Goal: Information Seeking & Learning: Learn about a topic

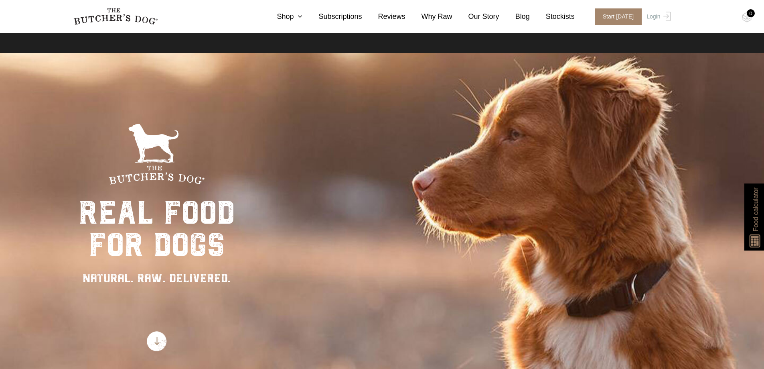
scroll to position [40, 0]
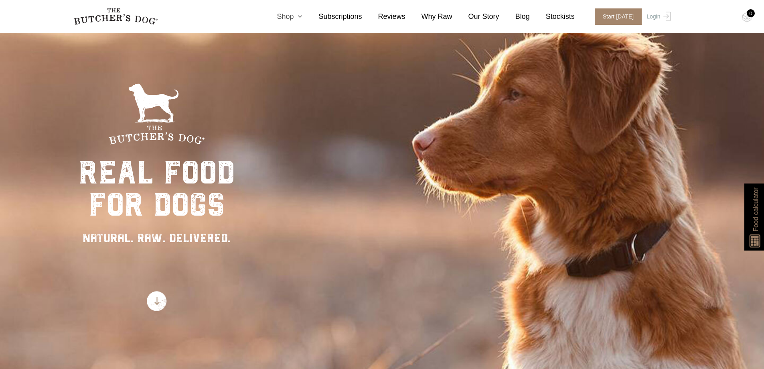
click at [302, 18] on icon at bounding box center [298, 16] width 9 height 7
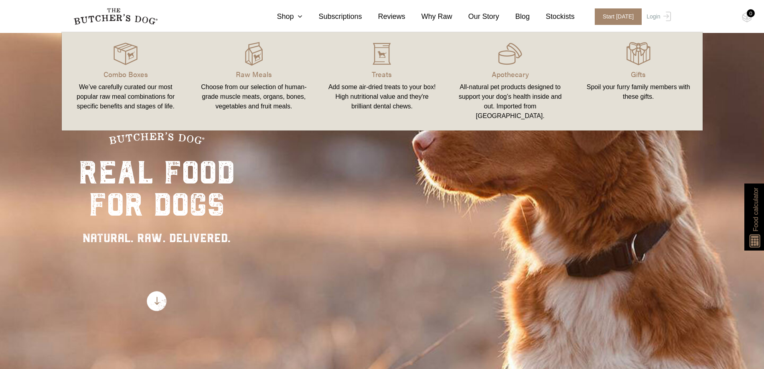
click at [597, 17] on span "Start [DATE]" at bounding box center [618, 16] width 47 height 16
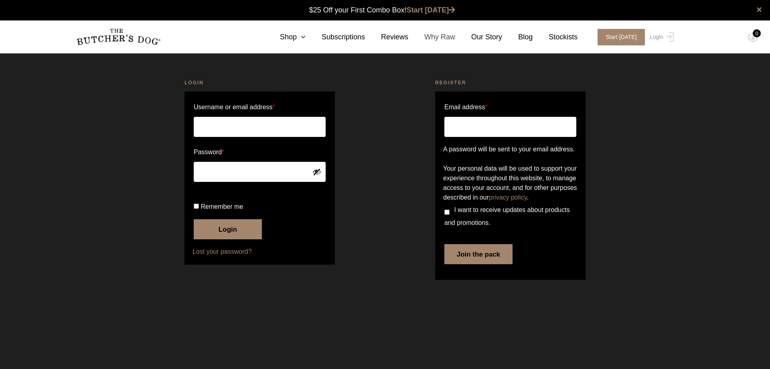
click at [438, 34] on link "Why Raw" at bounding box center [431, 37] width 47 height 11
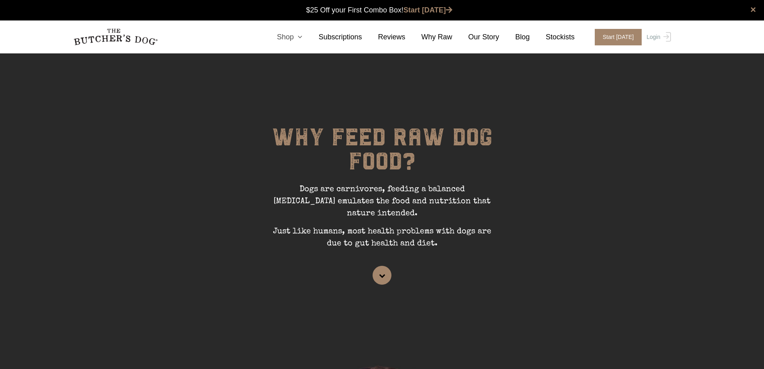
click at [302, 38] on icon at bounding box center [298, 36] width 9 height 7
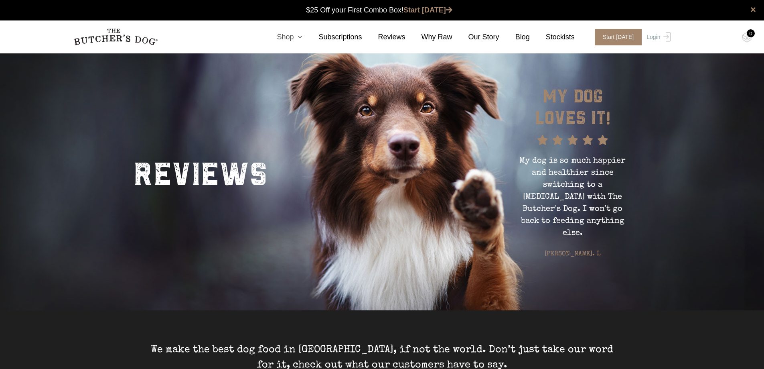
click at [302, 39] on link "Shop" at bounding box center [282, 37] width 42 height 11
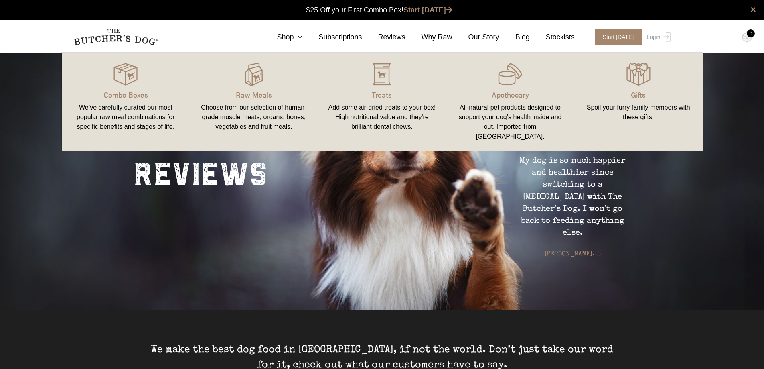
click at [142, 98] on p "Combo Boxes" at bounding box center [125, 94] width 109 height 11
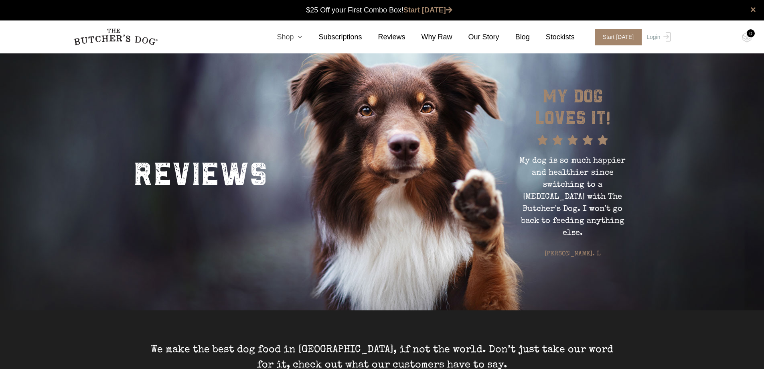
click at [302, 39] on icon at bounding box center [298, 36] width 9 height 7
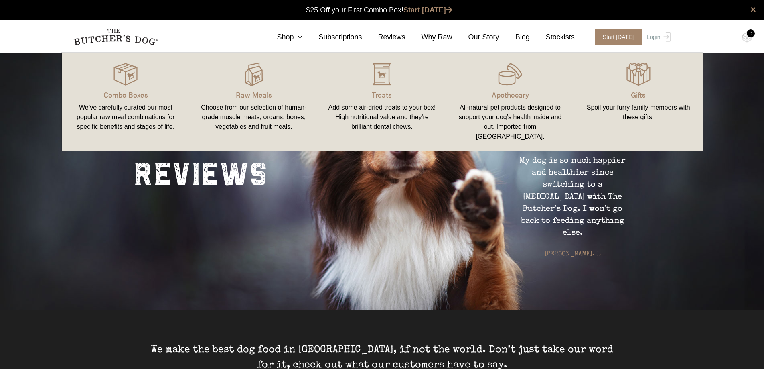
click at [247, 91] on p "Raw Meals" at bounding box center [253, 94] width 109 height 11
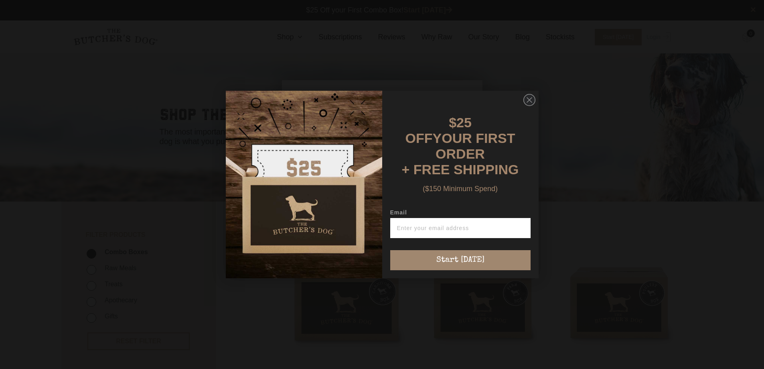
click at [529, 98] on circle "Close dialog" at bounding box center [529, 100] width 12 height 12
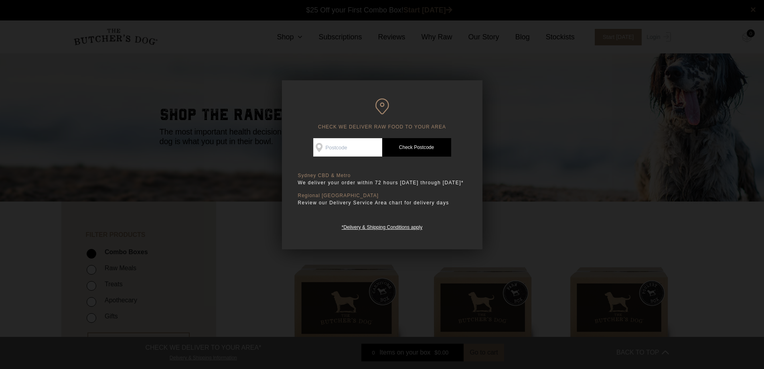
click at [497, 206] on div at bounding box center [382, 184] width 764 height 369
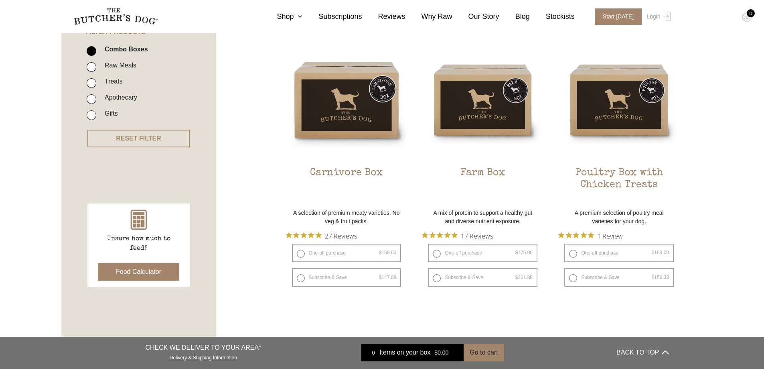
scroll to position [201, 0]
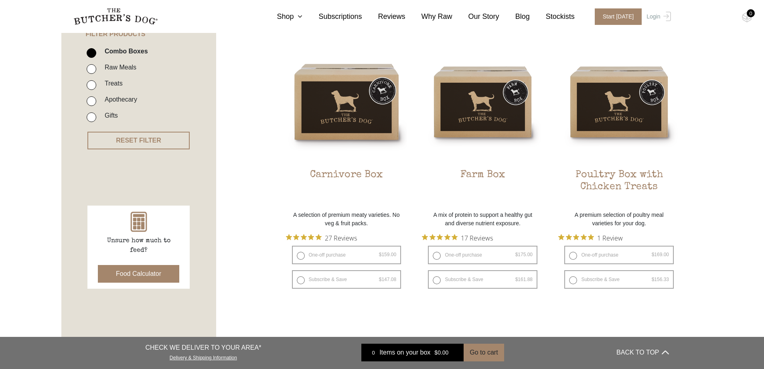
click at [133, 278] on button "Food Calculator" at bounding box center [138, 274] width 81 height 18
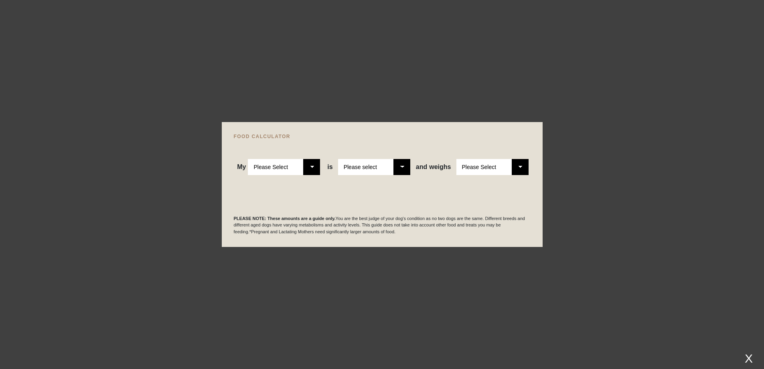
click at [319, 167] on select "Please Select Adult Dog Puppy" at bounding box center [284, 167] width 72 height 16
select select "puppy"
click at [248, 159] on select "Please Select Adult Dog Puppy" at bounding box center [284, 167] width 72 height 16
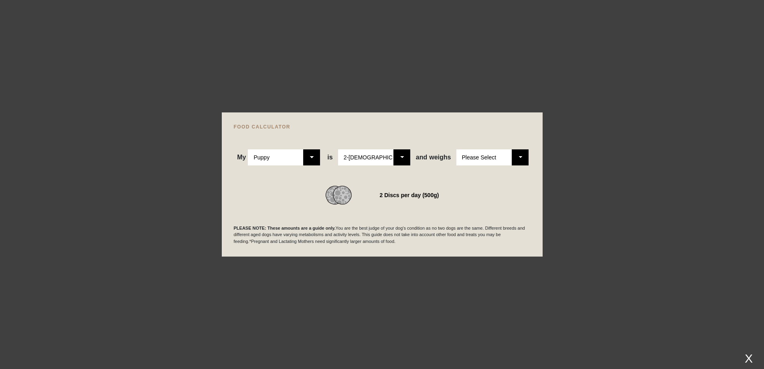
click at [403, 159] on select "Please Select 2-4 months old 4-5 months old 6-8 months old 8-12 months old" at bounding box center [374, 157] width 72 height 16
select select "8"
click at [339, 149] on select "Please Select 2-4 months old 4-5 months old 6-8 months old 8-12 months old" at bounding box center [374, 157] width 72 height 16
click at [503, 158] on select "Please Select 1kg 2kg 3kg 4kg 5kg 6kg 7kg 8kg 9kg 10kg 11kg 12kg 13kg 14kg 15kg…" at bounding box center [492, 157] width 72 height 16
select select "25"
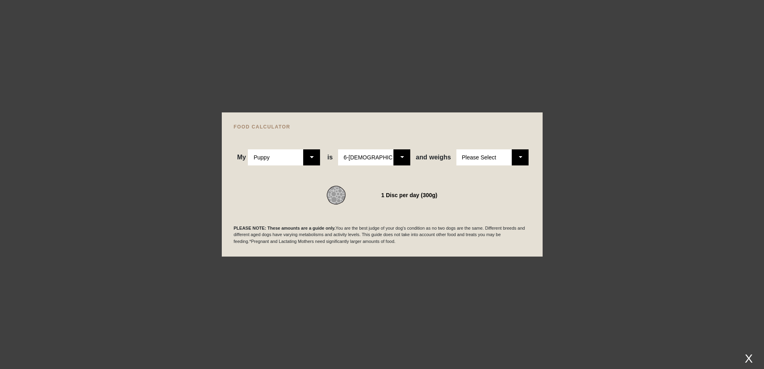
click at [456, 149] on select "Please Select 1kg 2kg 3kg 4kg 5kg 6kg 7kg 8kg 9kg 10kg 11kg 12kg 13kg 14kg 15kg…" at bounding box center [492, 157] width 72 height 16
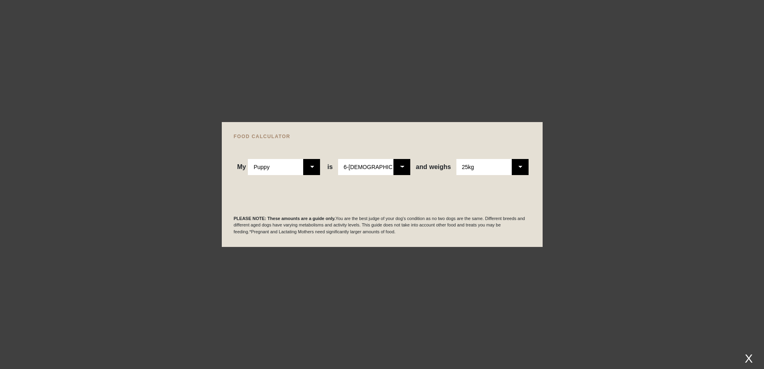
click at [414, 171] on div "My Please Select Adult Dog Puppy is Please Select 2-4 months old 4-5 months old…" at bounding box center [382, 167] width 297 height 16
click at [408, 166] on select "Please Select 2-4 months old 4-5 months old 6-8 months old 8-12 months old" at bounding box center [374, 167] width 72 height 16
select select "5"
click at [339, 159] on select "Please Select 2-4 months old 4-5 months old 6-8 months old 8-12 months old" at bounding box center [374, 167] width 72 height 16
click at [516, 166] on select "Please Select 1kg 2kg 3kg 4kg 5kg 6kg 7kg 8kg 9kg 10kg 11kg 12kg 13kg 14kg 15kg…" at bounding box center [492, 167] width 72 height 16
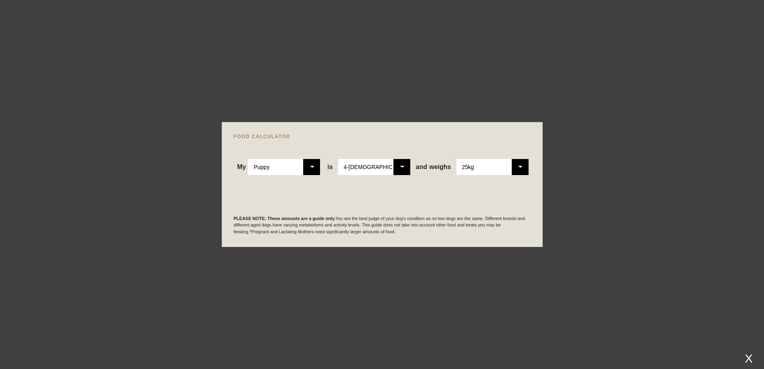
select select "20"
click at [456, 159] on select "Please Select 1kg 2kg 3kg 4kg 5kg 6kg 7kg 8kg 9kg 10kg 11kg 12kg 13kg 14kg 15kg…" at bounding box center [492, 167] width 72 height 16
click at [408, 167] on select "Please Select 2-4 months old 4-5 months old 6-8 months old 8-12 months old" at bounding box center [374, 167] width 72 height 16
select select "8"
click at [339, 159] on select "Please Select 2-4 months old 4-5 months old 6-8 months old 8-12 months old" at bounding box center [374, 167] width 72 height 16
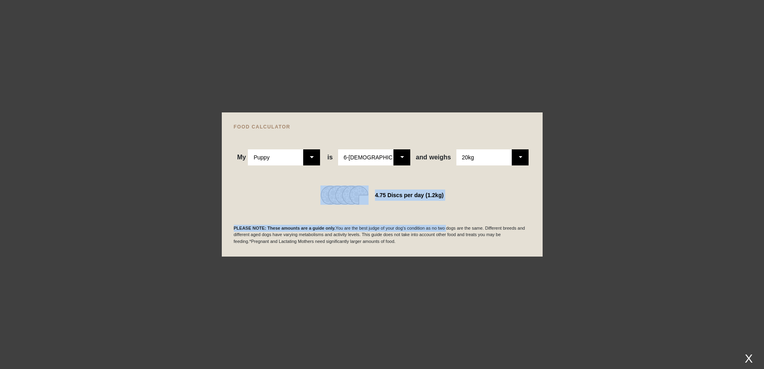
drag, startPoint x: 444, startPoint y: 205, endPoint x: 309, endPoint y: 184, distance: 137.1
click at [309, 184] on div "My Please Select Adult Dog Puppy is Please Select 2-4 months old 4-5 months old…" at bounding box center [382, 187] width 297 height 116
click at [290, 203] on div "4.75 Discs per day (1.2kg)" at bounding box center [382, 194] width 297 height 19
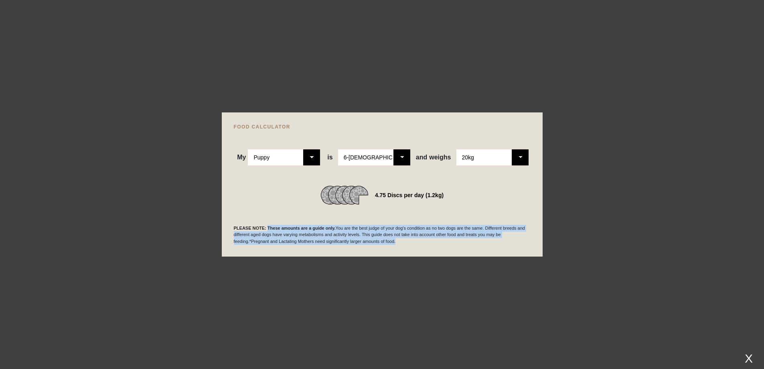
drag, startPoint x: 266, startPoint y: 225, endPoint x: 398, endPoint y: 244, distance: 133.4
click at [398, 244] on p "PLEASE NOTE: These amounts are a guide only. You are the best judge of your dog…" at bounding box center [382, 235] width 297 height 20
click at [413, 237] on p "PLEASE NOTE: These amounts are a guide only. You are the best judge of your dog…" at bounding box center [382, 235] width 297 height 20
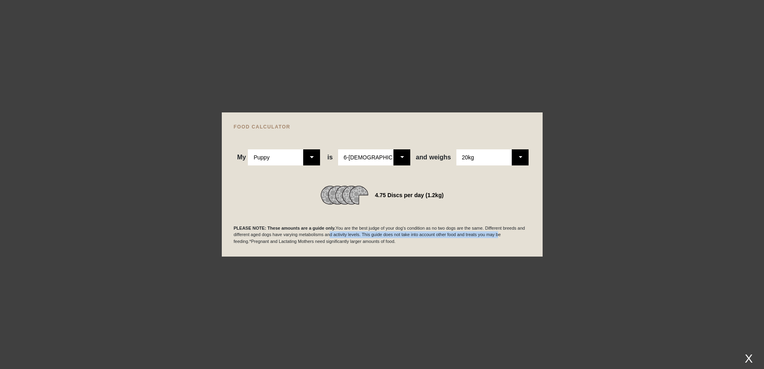
drag, startPoint x: 352, startPoint y: 234, endPoint x: 498, endPoint y: 233, distance: 146.0
click at [498, 233] on p "PLEASE NOTE: These amounts are a guide only. You are the best judge of your dog…" at bounding box center [382, 235] width 297 height 20
click at [358, 240] on p "PLEASE NOTE: These amounts are a guide only. You are the best judge of your dog…" at bounding box center [382, 235] width 297 height 20
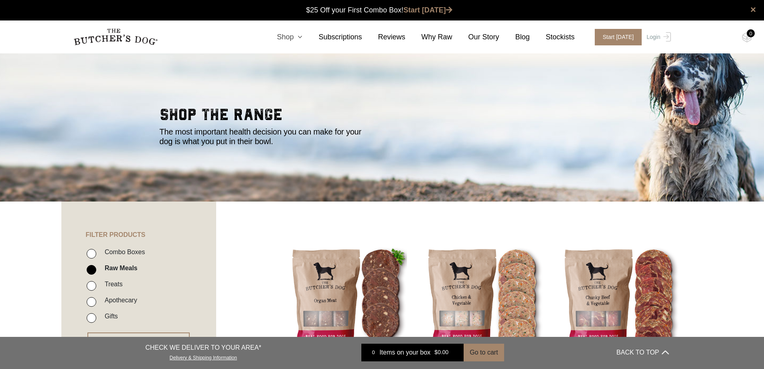
click at [302, 36] on icon at bounding box center [298, 36] width 9 height 7
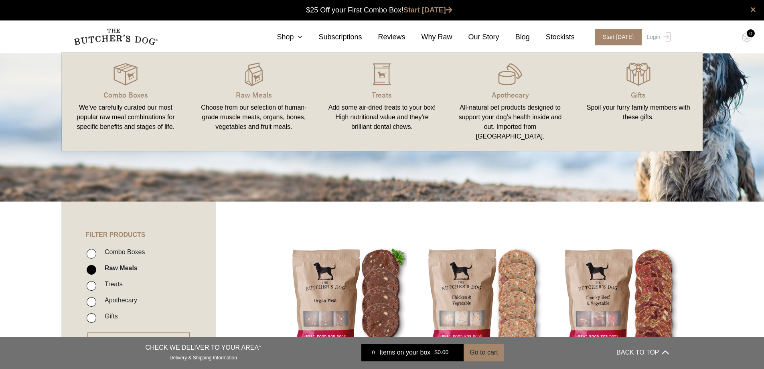
click at [128, 93] on p "Combo Boxes" at bounding box center [125, 94] width 109 height 11
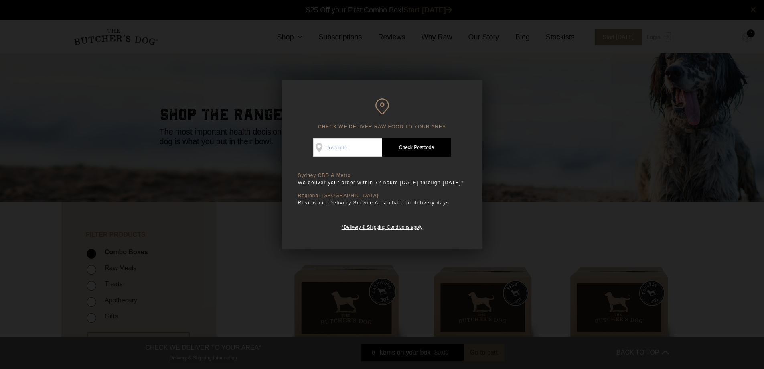
click at [426, 294] on div at bounding box center [382, 184] width 764 height 369
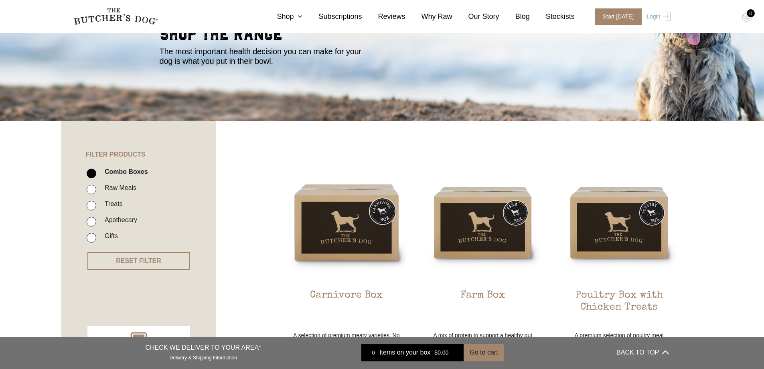
scroll to position [201, 0]
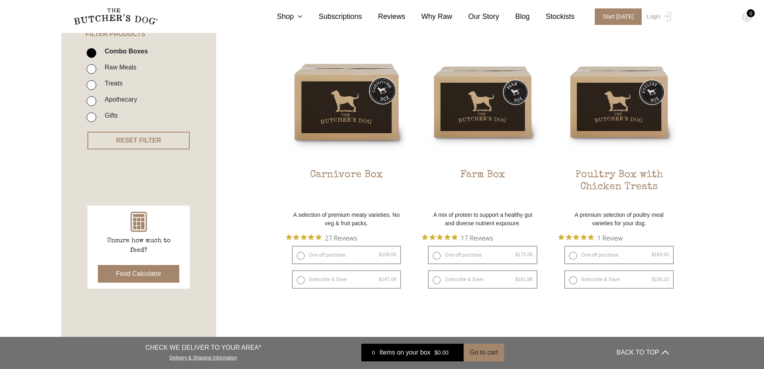
click at [511, 176] on h2 "Farm Box" at bounding box center [483, 188] width 122 height 38
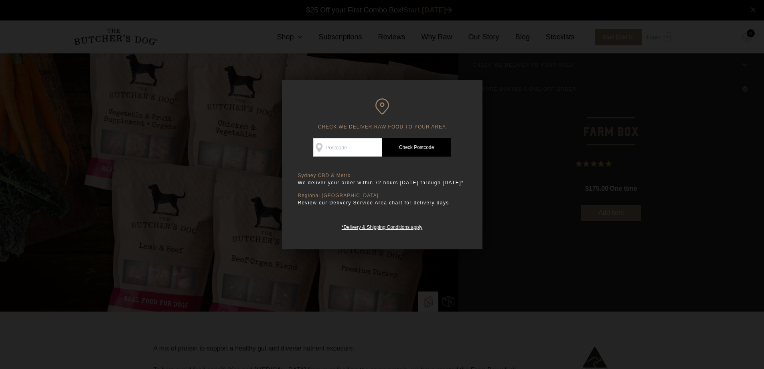
click at [531, 112] on div at bounding box center [382, 184] width 764 height 369
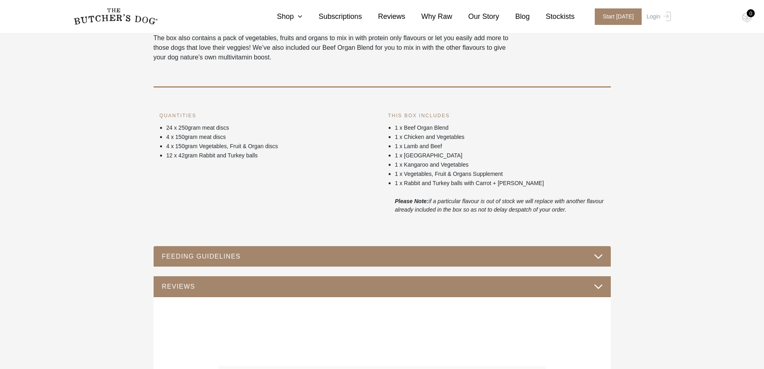
scroll to position [361, 0]
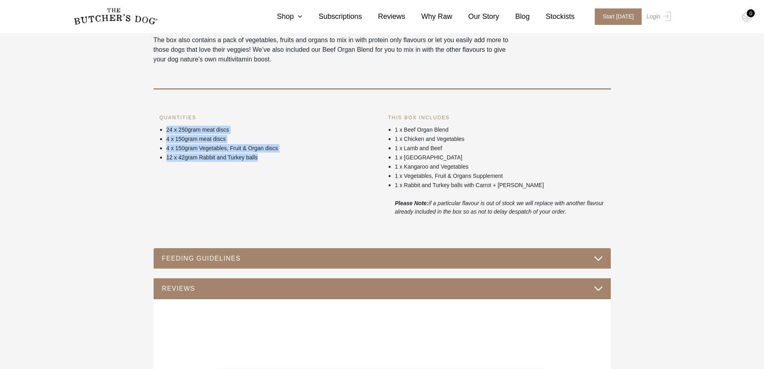
drag, startPoint x: 165, startPoint y: 130, endPoint x: 258, endPoint y: 158, distance: 97.0
click at [258, 158] on ul "24 x 250gram meat discs 4 x 150gram meat discs 4 x 150gram Vegetables, Fruit & …" at bounding box center [268, 143] width 217 height 37
click at [227, 133] on p "24 x 250gram meat discs" at bounding box center [271, 130] width 210 height 8
drag, startPoint x: 172, startPoint y: 130, endPoint x: 165, endPoint y: 130, distance: 6.8
click at [165, 130] on ul "24 x 250gram meat discs 4 x 150gram meat discs 4 x 150gram Vegetables, Fruit & …" at bounding box center [268, 143] width 217 height 37
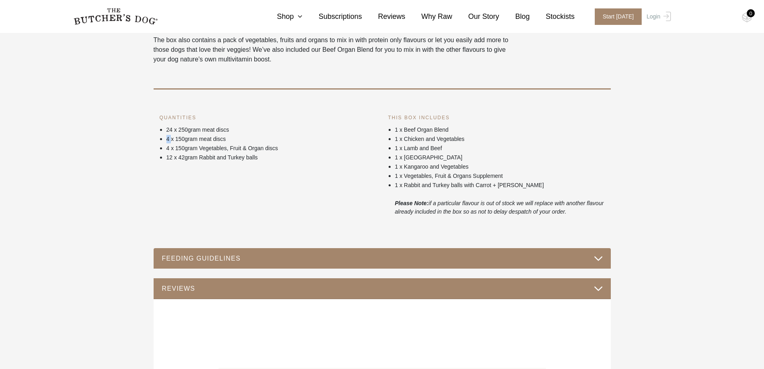
click at [164, 140] on ul "24 x 250gram meat discs 4 x 150gram meat discs 4 x 150gram Vegetables, Fruit & …" at bounding box center [268, 143] width 217 height 37
click at [234, 138] on p "4 x 150gram meat discs" at bounding box center [271, 139] width 210 height 8
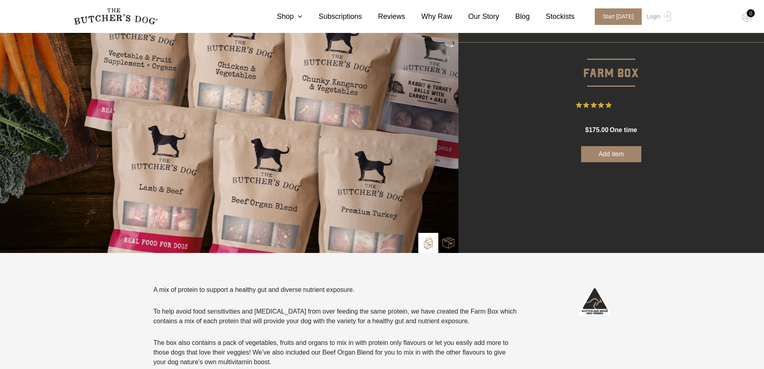
scroll to position [201, 0]
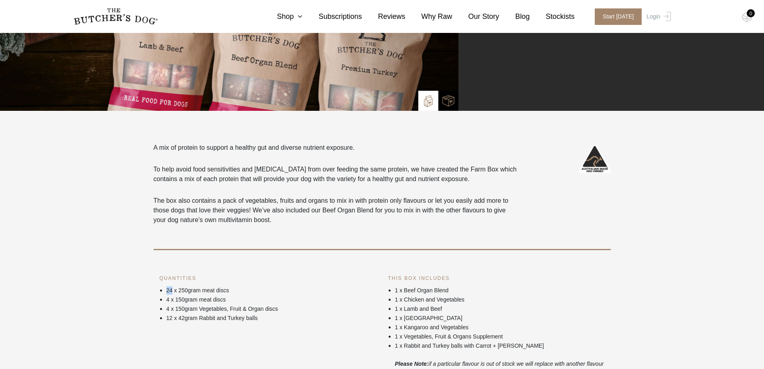
drag, startPoint x: 173, startPoint y: 290, endPoint x: 164, endPoint y: 290, distance: 9.6
click at [164, 290] on ul "24 x 250gram meat discs 4 x 150gram meat discs 4 x 150gram Vegetables, Fruit & …" at bounding box center [268, 303] width 217 height 37
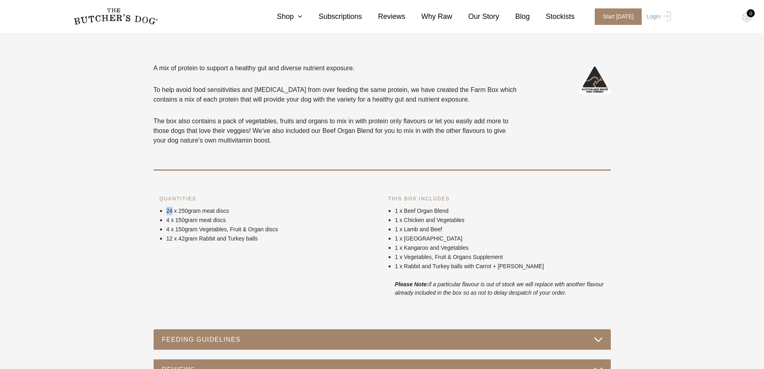
scroll to position [281, 0]
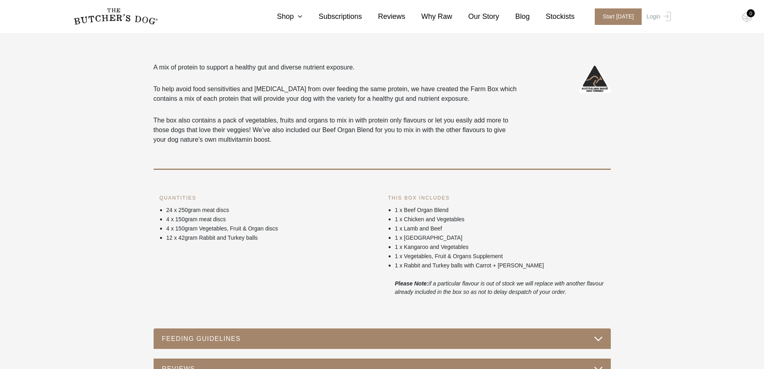
click at [391, 266] on ul "1 x Beef Organ Blend 1 x Chicken and Vegetables 1 x Lamb and Beef 1 x Turkey 1 …" at bounding box center [496, 250] width 217 height 91
drag, startPoint x: 176, startPoint y: 209, endPoint x: 236, endPoint y: 211, distance: 59.8
click at [236, 211] on p "24 x 250gram meat discs" at bounding box center [271, 210] width 210 height 8
click at [229, 211] on p "24 x 250gram meat discs" at bounding box center [271, 210] width 210 height 8
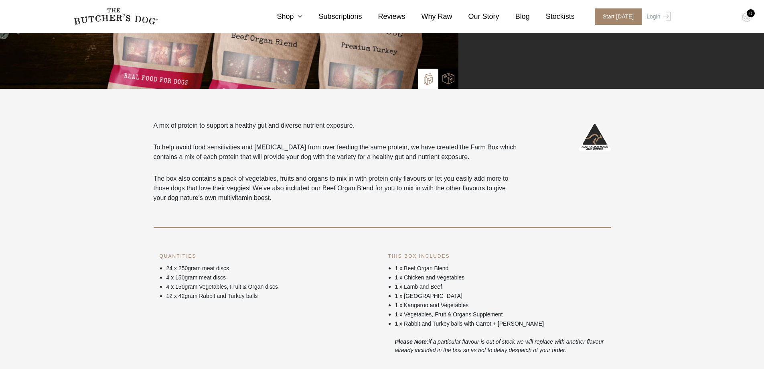
scroll to position [0, 0]
